Goal: Information Seeking & Learning: Learn about a topic

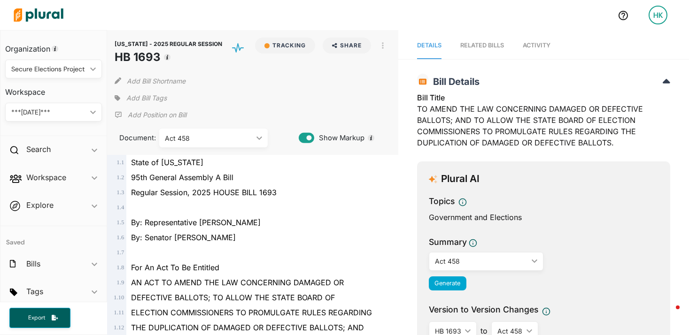
click at [47, 16] on img at bounding box center [39, 15] width 66 height 33
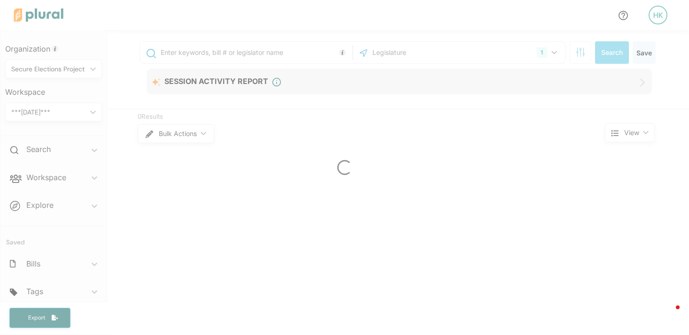
click at [450, 52] on div at bounding box center [344, 167] width 689 height 335
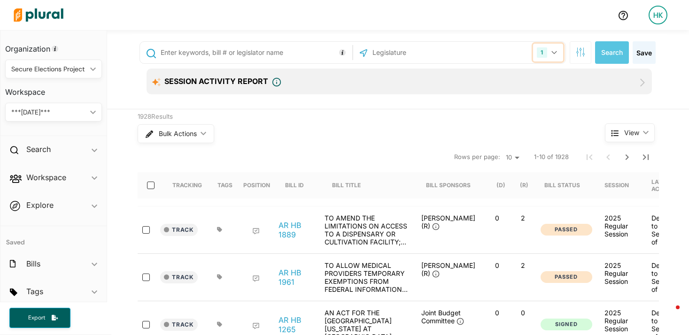
click at [551, 52] on icon "button" at bounding box center [553, 52] width 5 height 3
click at [501, 51] on div "1 Arkansas US Congress Alabama Alaska Arizona California Colorado Connecticut D…" at bounding box center [459, 53] width 208 height 18
click at [417, 56] on input "text" at bounding box center [421, 53] width 100 height 18
type input "colo"
click at [401, 73] on label "[US_STATE]" at bounding box center [466, 77] width 178 height 14
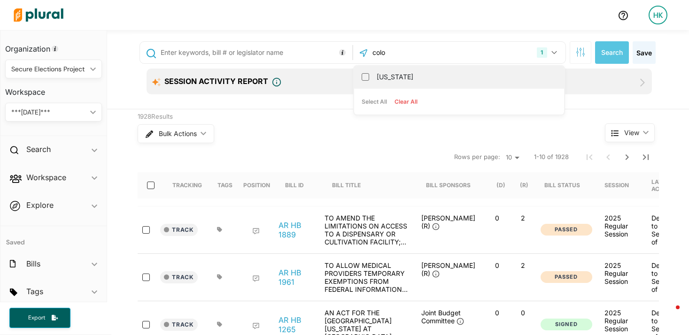
click at [369, 73] on input "[US_STATE]" at bounding box center [366, 77] width 8 height 8
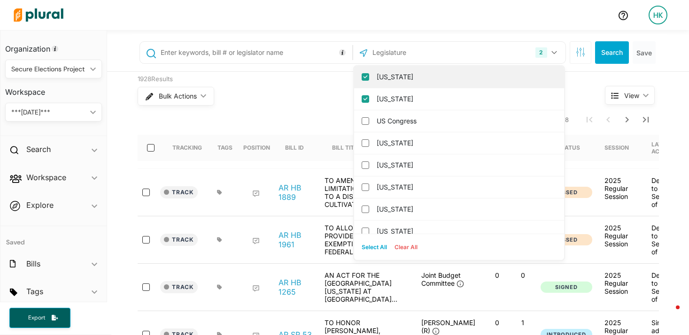
click at [361, 72] on div "[US_STATE]" at bounding box center [459, 77] width 210 height 22
click at [362, 77] on input "[US_STATE]" at bounding box center [366, 77] width 8 height 8
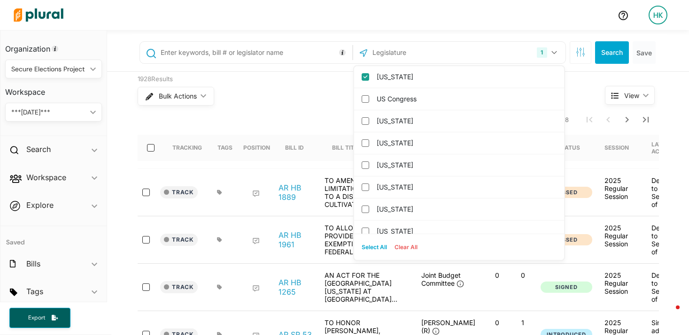
drag, startPoint x: 190, startPoint y: 39, endPoint x: 195, endPoint y: 44, distance: 6.7
click at [191, 39] on div "1 Colorado US Congress Alabama Alaska Arizona Arkansas California Connecticut D…" at bounding box center [398, 53] width 535 height 38
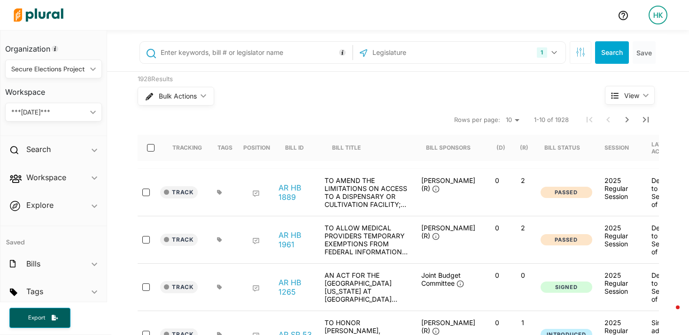
click at [204, 50] on input "text" at bounding box center [255, 53] width 190 height 18
type input "25-1225"
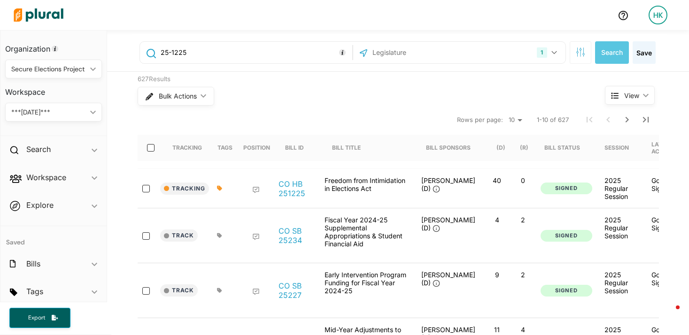
click at [285, 184] on link "CO HB 251225" at bounding box center [296, 188] width 36 height 19
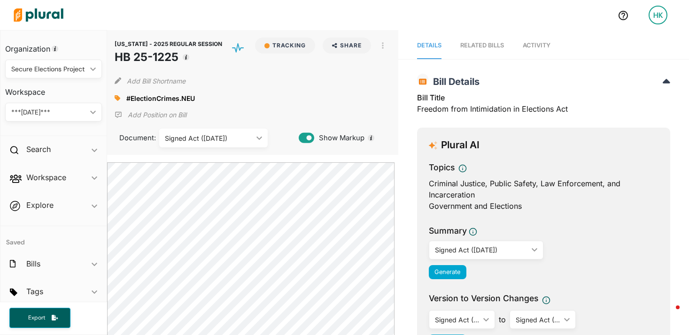
click at [541, 45] on span "Activity" at bounding box center [537, 45] width 28 height 7
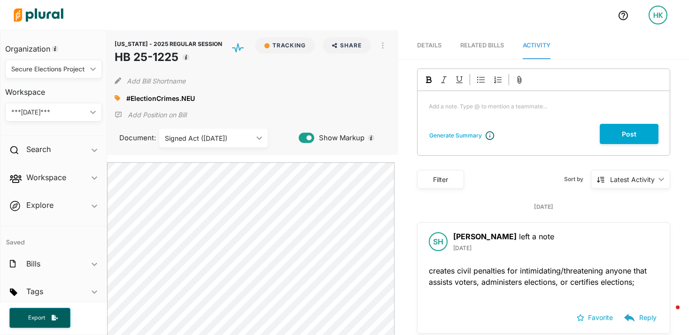
click at [56, 16] on img at bounding box center [39, 15] width 66 height 33
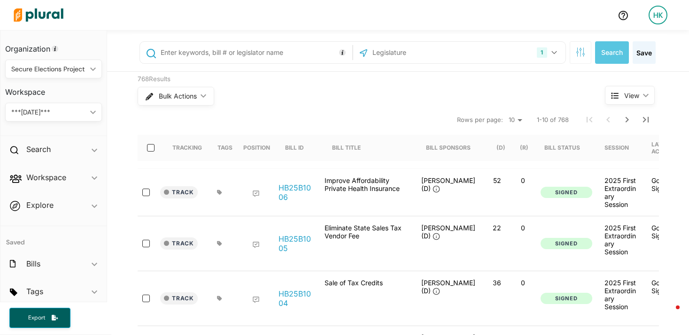
click at [211, 56] on input "text" at bounding box center [255, 53] width 190 height 18
type input "25-1155"
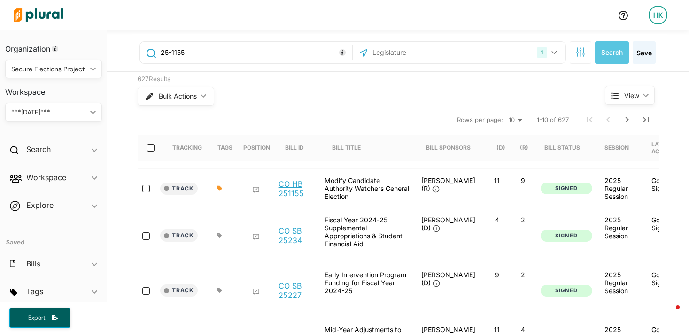
click at [281, 193] on link "CO HB 251155" at bounding box center [296, 188] width 36 height 19
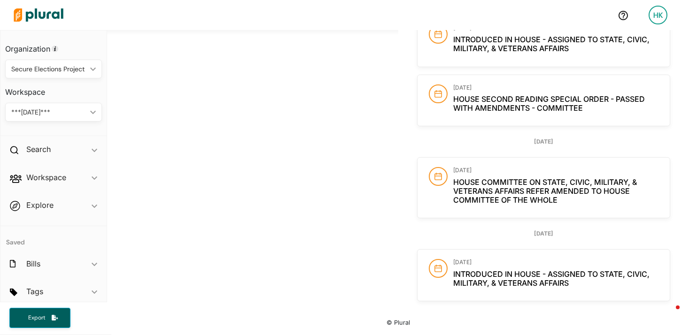
scroll to position [1094, 0]
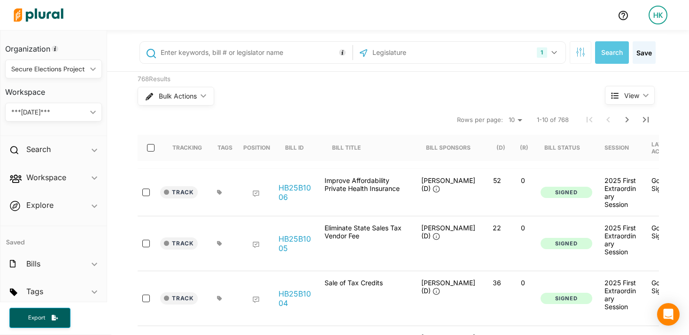
click at [45, 73] on div "Secure Elections Project" at bounding box center [48, 69] width 75 height 10
click at [50, 115] on div "Capitol Strategy Advisors" at bounding box center [51, 113] width 77 height 8
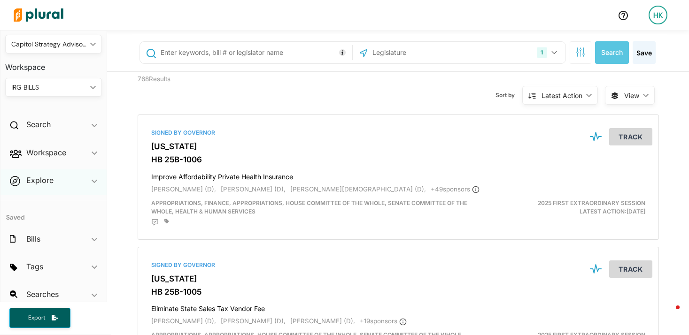
scroll to position [33, 0]
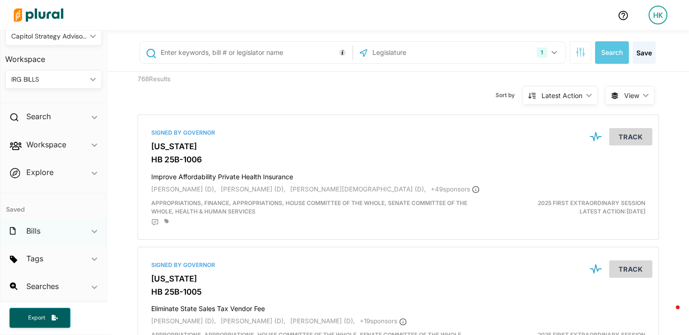
click at [68, 225] on div "Bills ic_keyboard_arrow_down" at bounding box center [53, 232] width 106 height 25
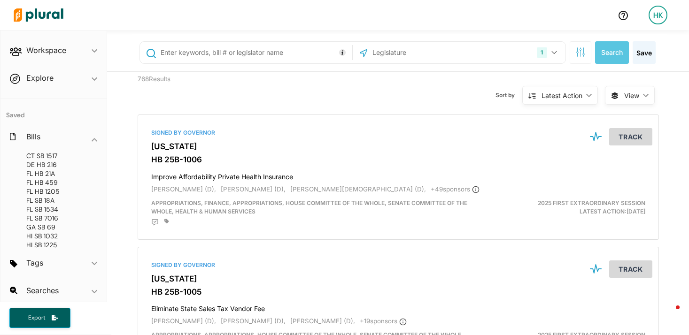
scroll to position [0, 0]
click at [25, 261] on div "Tags ic_keyboard_arrow_down" at bounding box center [53, 264] width 106 height 25
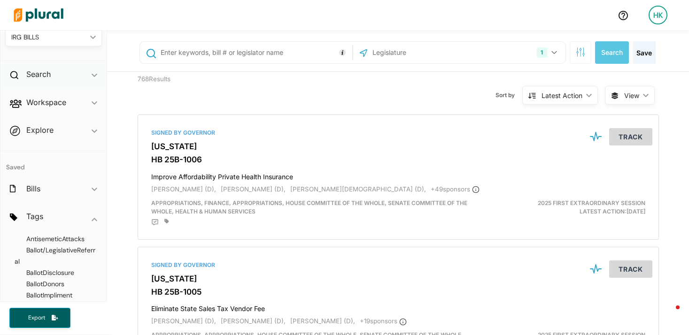
scroll to position [36, 0]
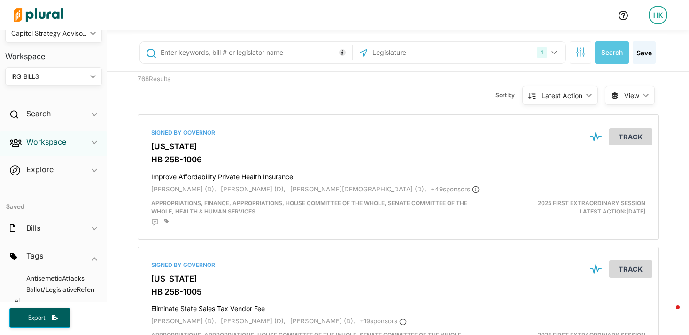
click at [64, 145] on h2 "Workspace" at bounding box center [46, 142] width 40 height 10
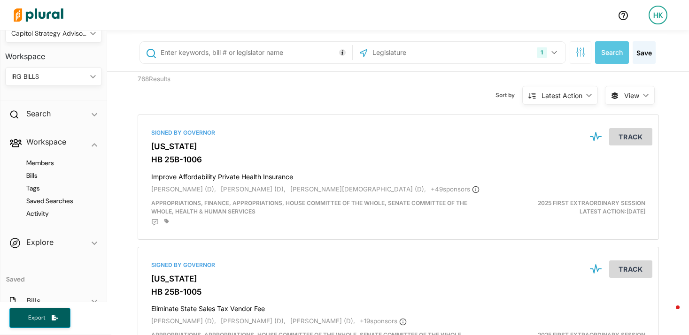
click at [38, 189] on h4 "Tags" at bounding box center [56, 188] width 83 height 9
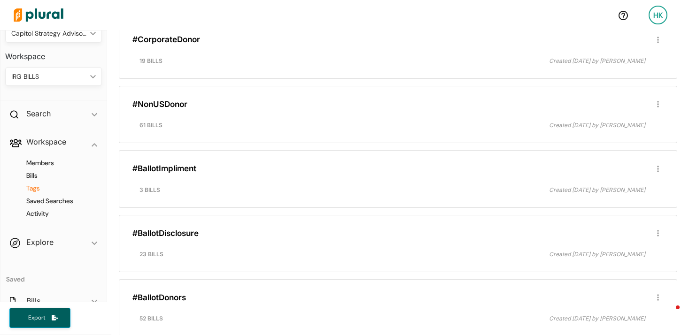
scroll to position [1824, 0]
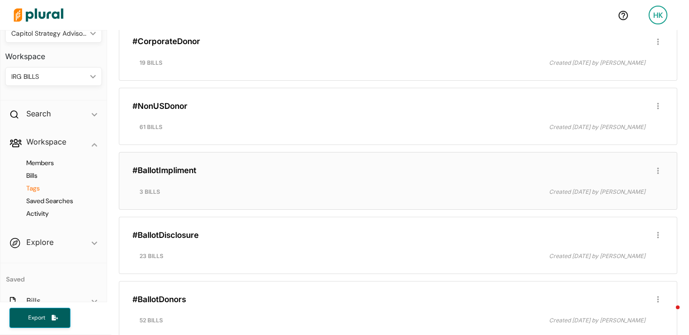
click at [236, 180] on h4 at bounding box center [397, 181] width 531 height 5
click at [329, 172] on h3 "#BallotImpliment" at bounding box center [397, 170] width 531 height 9
click at [166, 172] on link "#BallotImpliment" at bounding box center [164, 170] width 64 height 9
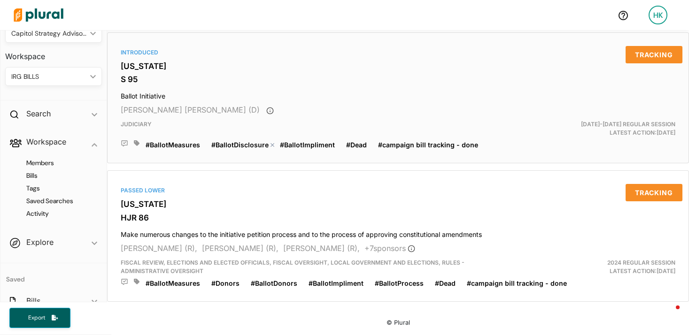
scroll to position [292, 0]
click at [31, 190] on h4 "Tags" at bounding box center [56, 188] width 83 height 9
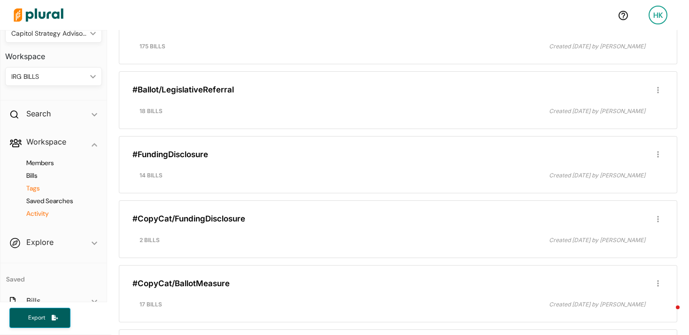
click at [49, 212] on h4 "Activity" at bounding box center [56, 213] width 83 height 9
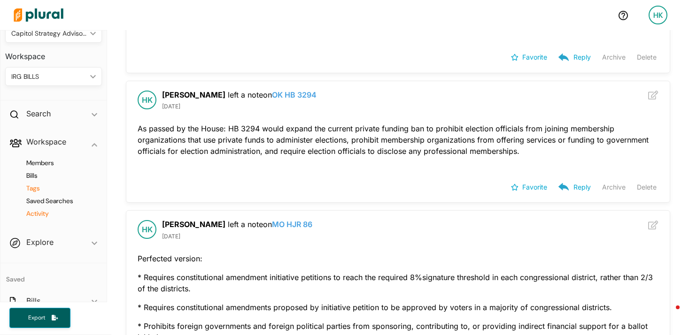
click at [31, 189] on h4 "Tags" at bounding box center [56, 188] width 83 height 9
